Goal: Information Seeking & Learning: Learn about a topic

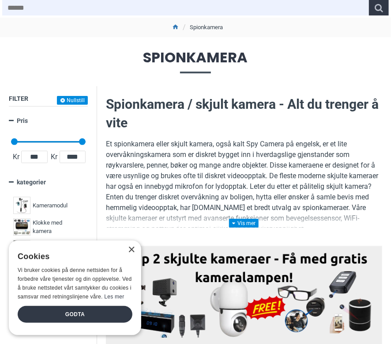
scroll to position [133, 0]
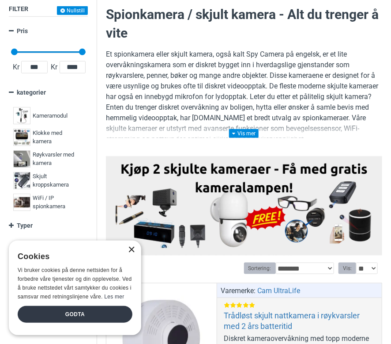
click at [130, 250] on div "×" at bounding box center [131, 249] width 7 height 7
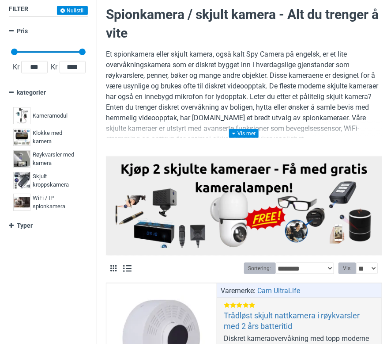
drag, startPoint x: 163, startPoint y: 116, endPoint x: 219, endPoint y: 110, distance: 56.4
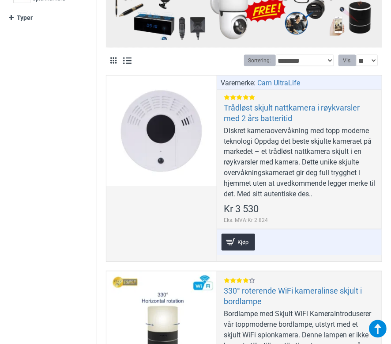
scroll to position [353, 0]
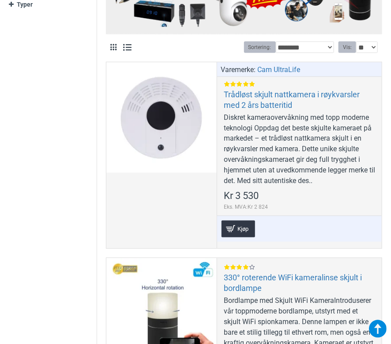
drag, startPoint x: 79, startPoint y: 124, endPoint x: 182, endPoint y: 119, distance: 103.9
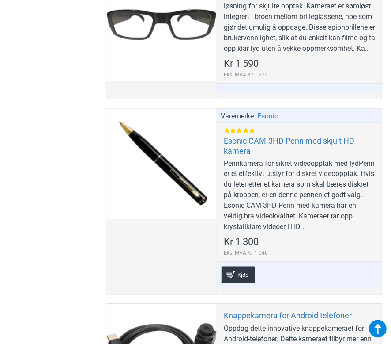
scroll to position [1325, 0]
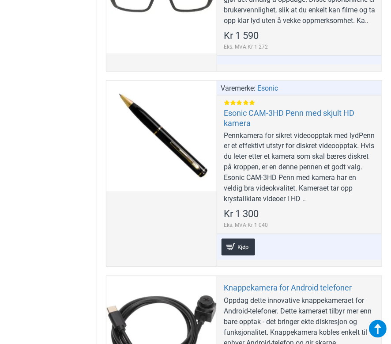
drag, startPoint x: 45, startPoint y: 189, endPoint x: 89, endPoint y: 193, distance: 43.9
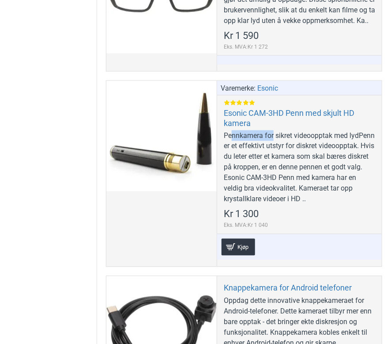
drag, startPoint x: 233, startPoint y: 145, endPoint x: 281, endPoint y: 145, distance: 48.6
click at [281, 145] on div "Pennkamera for sikret videoopptak med lydPenn er et effektivt utstyr for diskre…" at bounding box center [300, 167] width 152 height 74
click at [282, 145] on div "Pennkamera for sikret videoopptak med lydPenn er et effektivt utstyr for diskre…" at bounding box center [300, 167] width 152 height 74
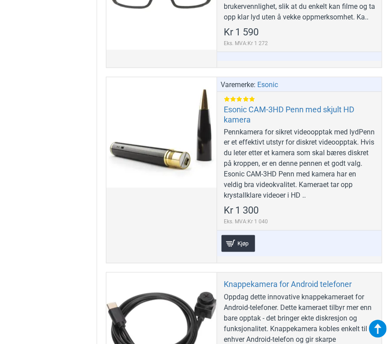
drag, startPoint x: 280, startPoint y: 170, endPoint x: 282, endPoint y: 186, distance: 16.6
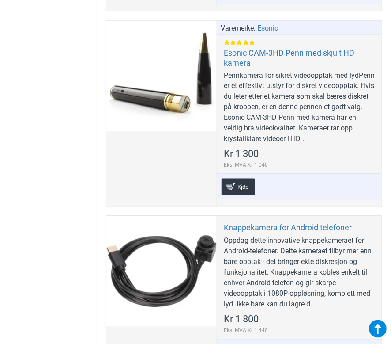
scroll to position [1388, 0]
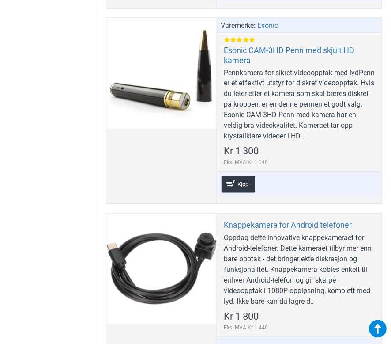
drag, startPoint x: 310, startPoint y: 175, endPoint x: 305, endPoint y: 188, distance: 13.7
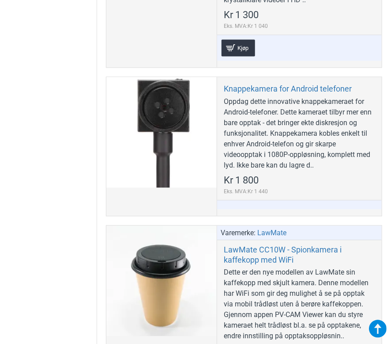
scroll to position [1521, 0]
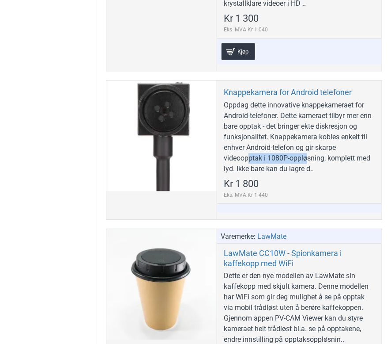
drag, startPoint x: 249, startPoint y: 168, endPoint x: 315, endPoint y: 168, distance: 65.4
click at [314, 168] on div "Oppdag dette innovative knappekameraet for Android-telefoner. Dette kameraet ti…" at bounding box center [300, 137] width 152 height 74
click at [315, 168] on div "Oppdag dette innovative knappekameraet for Android-telefoner. Dette kameraet ti…" at bounding box center [300, 137] width 152 height 74
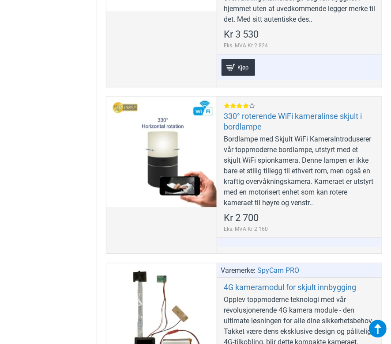
scroll to position [0, 0]
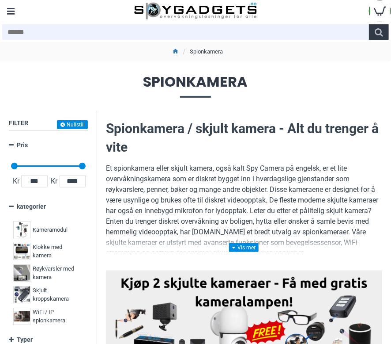
drag, startPoint x: 249, startPoint y: 297, endPoint x: 158, endPoint y: 83, distance: 232.2
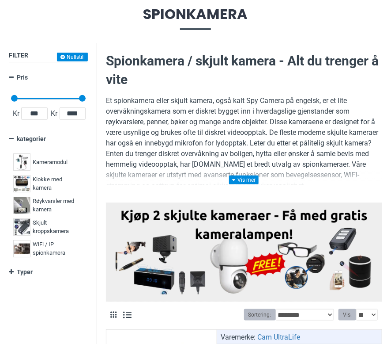
scroll to position [88, 0]
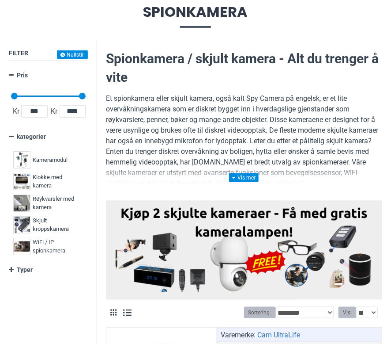
drag, startPoint x: 203, startPoint y: 114, endPoint x: 288, endPoint y: 110, distance: 85.3
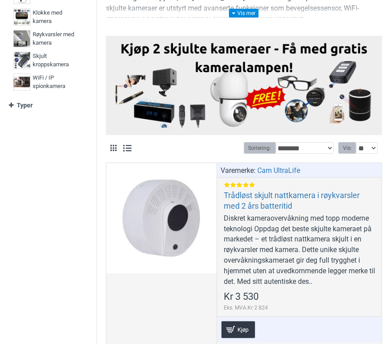
scroll to position [265, 0]
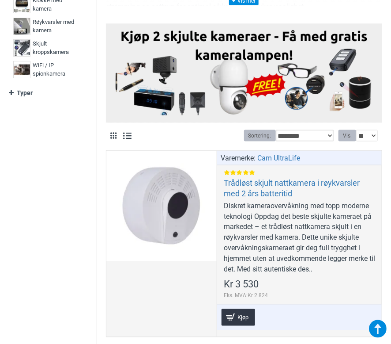
click at [319, 134] on select "**********" at bounding box center [305, 135] width 59 height 11
select select "**********"
click at [276, 130] on select "**********" at bounding box center [305, 135] width 59 height 11
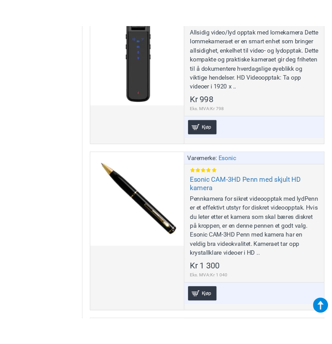
scroll to position [265, 0]
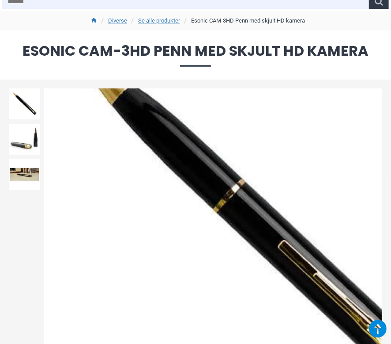
scroll to position [44, 0]
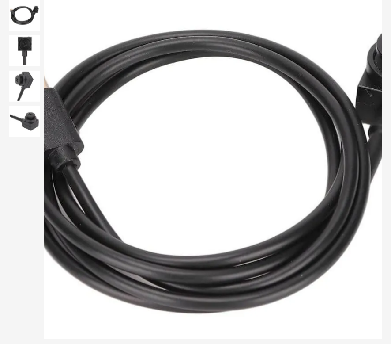
scroll to position [133, 0]
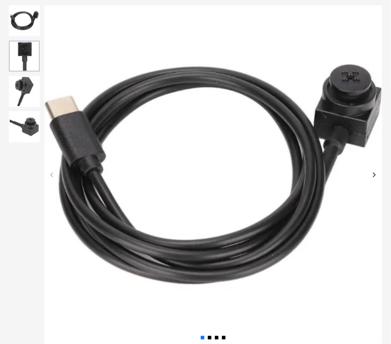
click at [26, 59] on img at bounding box center [24, 56] width 31 height 31
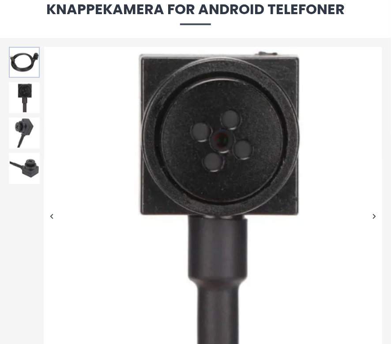
scroll to position [88, 0]
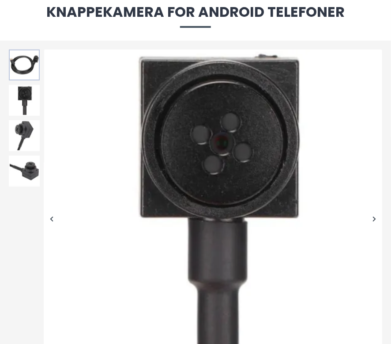
click at [27, 59] on img at bounding box center [24, 64] width 31 height 31
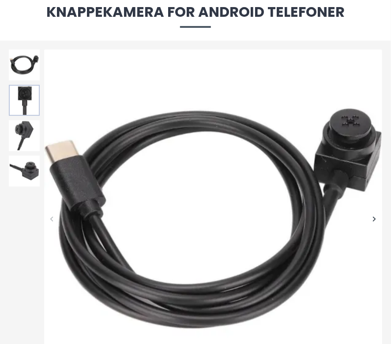
click at [26, 109] on img at bounding box center [24, 100] width 31 height 31
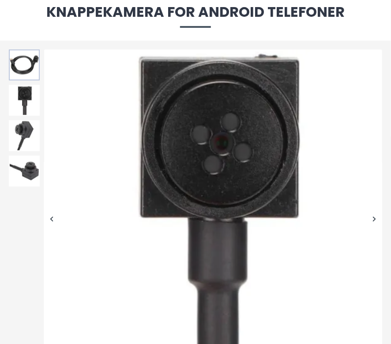
click at [29, 60] on img at bounding box center [24, 64] width 31 height 31
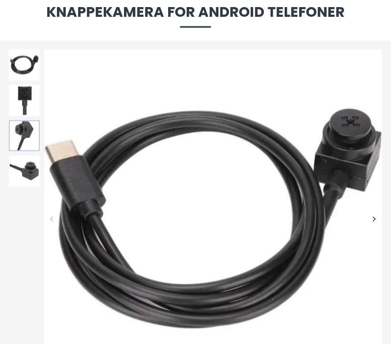
click at [32, 126] on img at bounding box center [24, 135] width 31 height 31
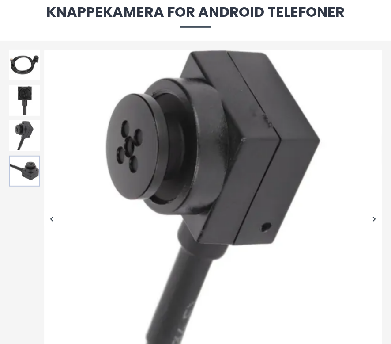
click at [31, 174] on img at bounding box center [24, 170] width 31 height 31
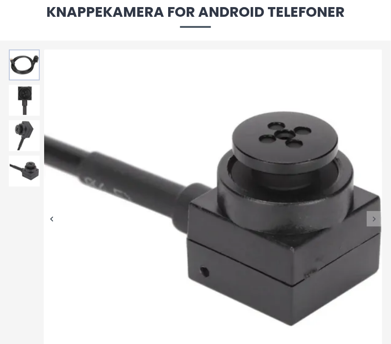
click at [27, 73] on img at bounding box center [24, 64] width 31 height 31
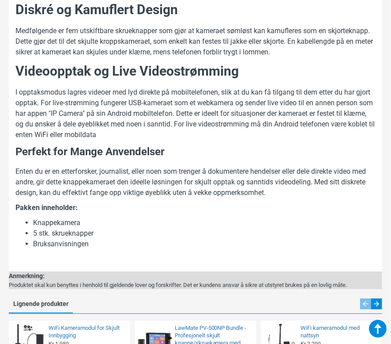
scroll to position [0, 0]
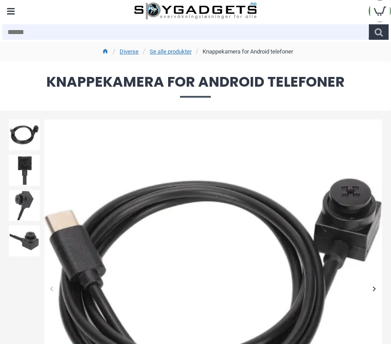
drag, startPoint x: 283, startPoint y: 264, endPoint x: 248, endPoint y: 76, distance: 190.9
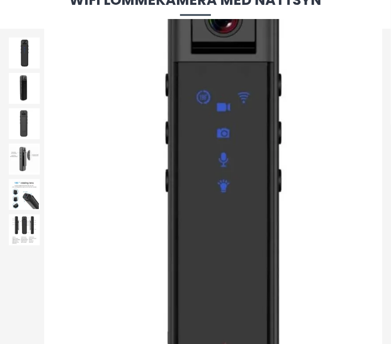
scroll to position [88, 0]
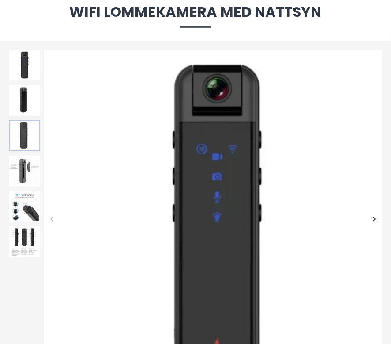
click at [26, 144] on img at bounding box center [24, 135] width 31 height 31
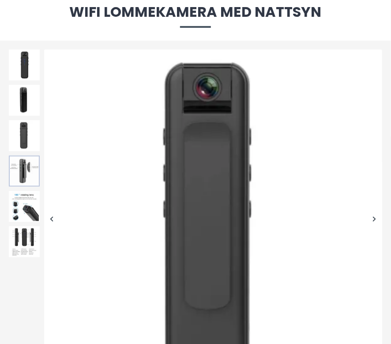
click at [27, 175] on img at bounding box center [24, 170] width 31 height 31
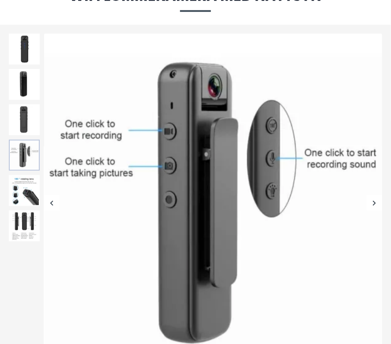
scroll to position [133, 0]
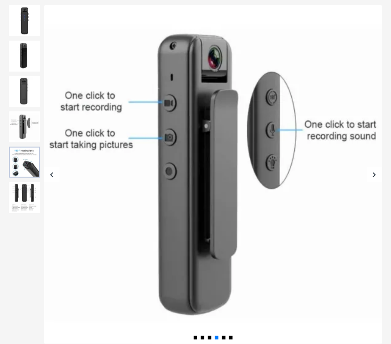
click at [28, 167] on img at bounding box center [24, 162] width 31 height 31
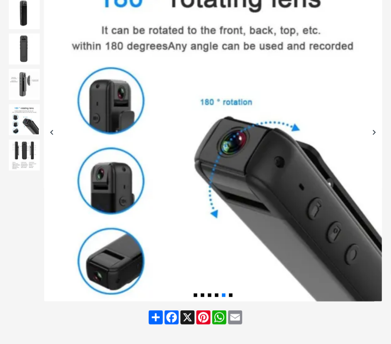
scroll to position [177, 0]
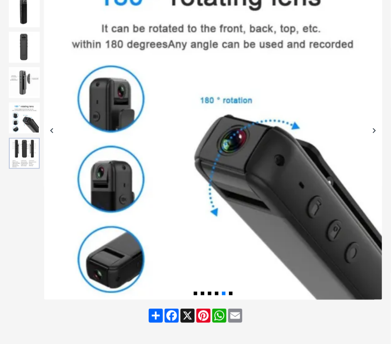
click at [27, 143] on img at bounding box center [24, 153] width 31 height 31
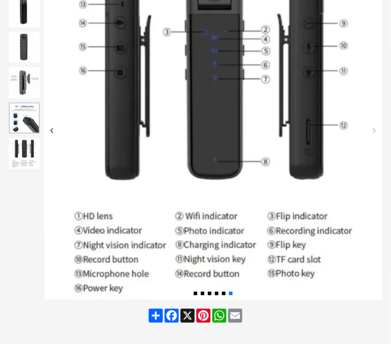
click at [23, 120] on img at bounding box center [24, 117] width 31 height 31
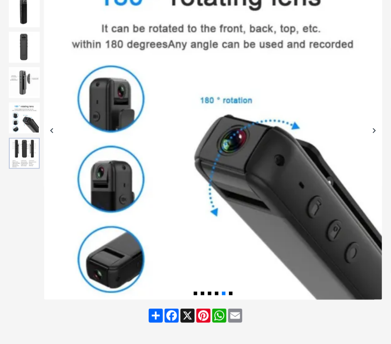
click at [25, 156] on img at bounding box center [24, 153] width 31 height 31
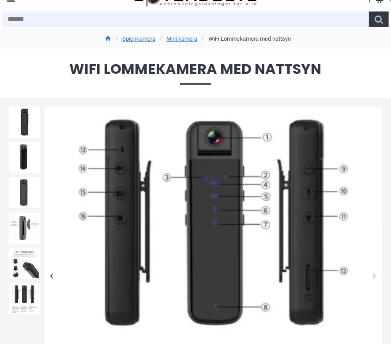
scroll to position [0, 0]
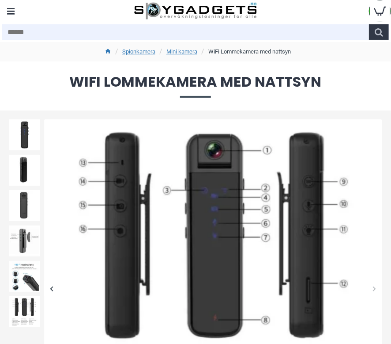
drag, startPoint x: 118, startPoint y: 244, endPoint x: 106, endPoint y: -19, distance: 263.1
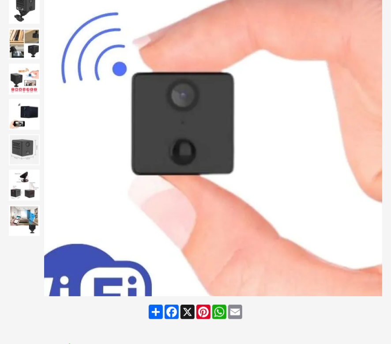
scroll to position [133, 0]
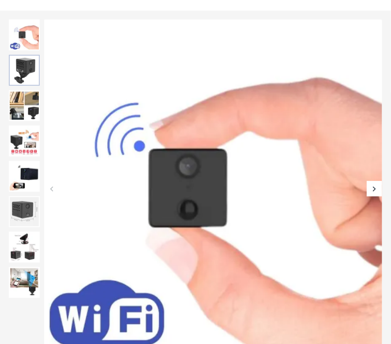
click at [25, 63] on img at bounding box center [24, 70] width 31 height 31
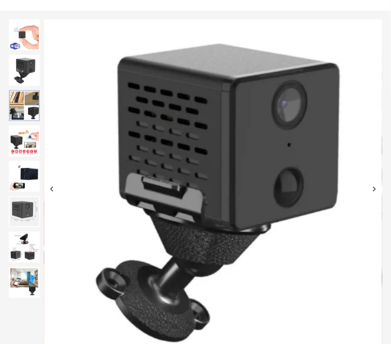
click at [25, 103] on img at bounding box center [24, 105] width 31 height 31
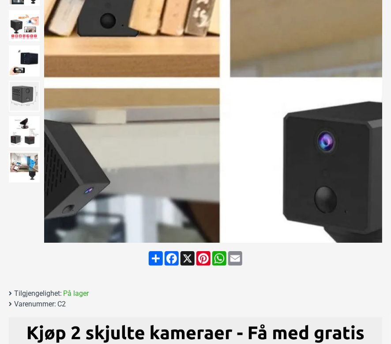
scroll to position [265, 0]
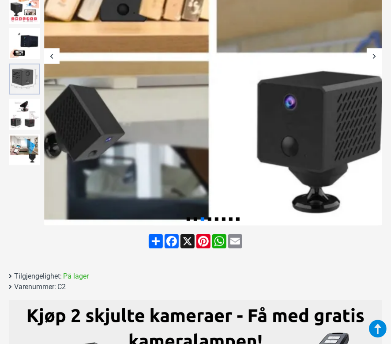
click at [22, 74] on img at bounding box center [24, 79] width 31 height 31
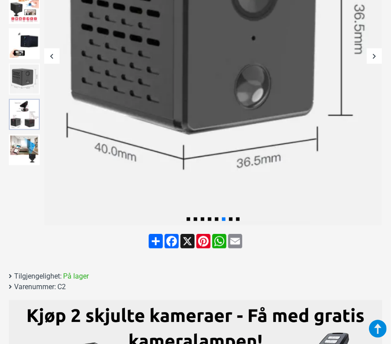
click at [19, 121] on img at bounding box center [24, 114] width 31 height 31
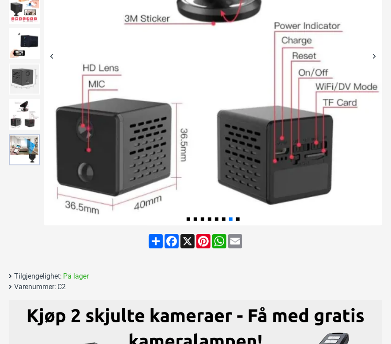
click at [23, 148] on img at bounding box center [24, 149] width 31 height 31
